Goal: Task Accomplishment & Management: Manage account settings

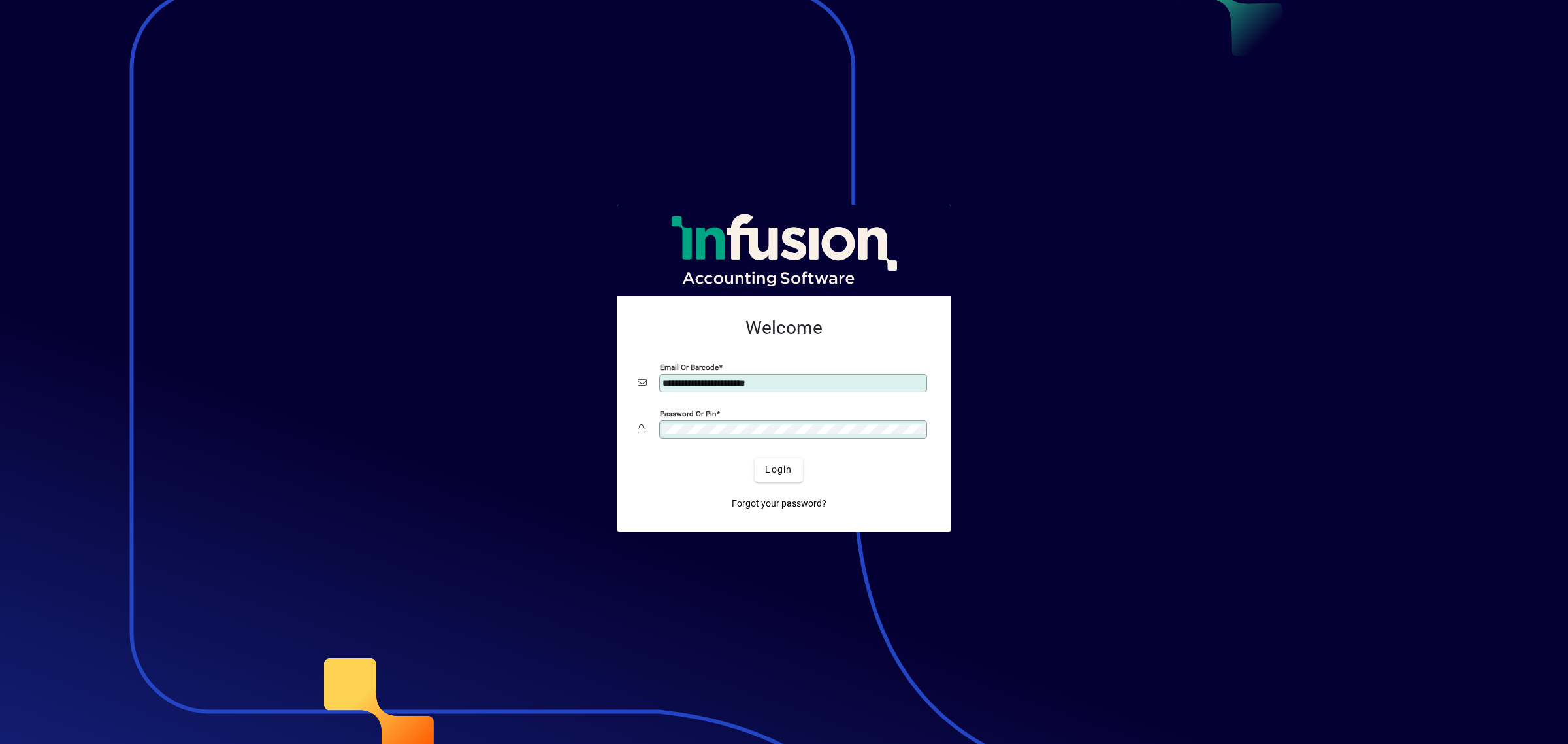
click at [853, 382] on input "**********" at bounding box center [795, 383] width 264 height 11
type input "**********"
click at [779, 466] on span "Login" at bounding box center [778, 470] width 27 height 14
